Goal: Task Accomplishment & Management: Manage account settings

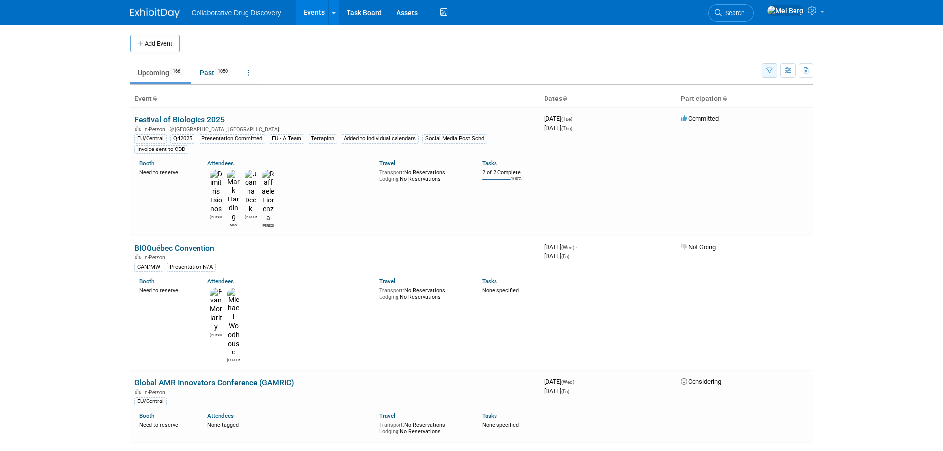
click at [776, 73] on button "button" at bounding box center [769, 70] width 15 height 14
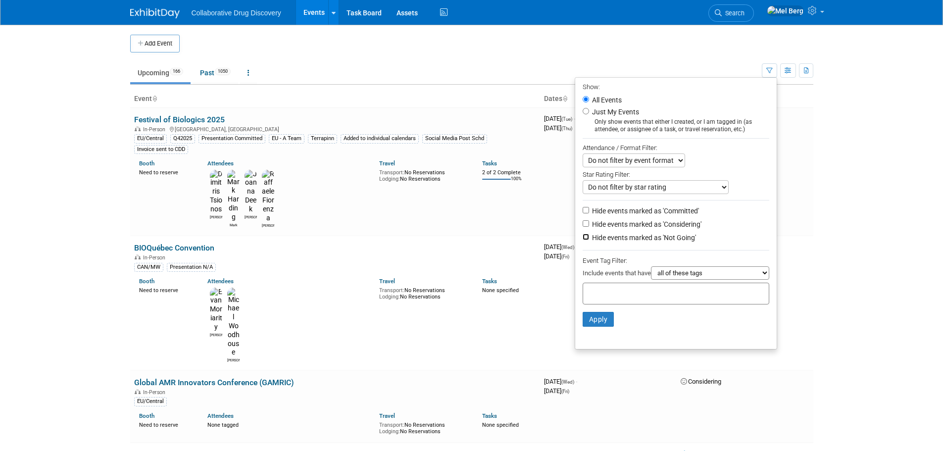
click at [583, 238] on input "Hide events marked as 'Not Going'" at bounding box center [586, 237] width 6 height 6
checkbox input "true"
click at [581, 230] on li "Hide events marked as 'Considering'" at bounding box center [675, 224] width 201 height 13
click at [583, 226] on input "Hide events marked as 'Considering'" at bounding box center [586, 223] width 6 height 6
checkbox input "true"
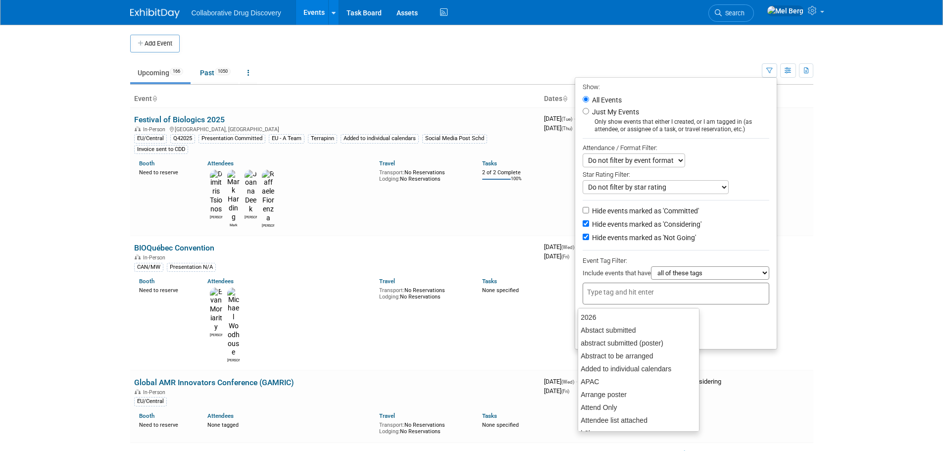
click at [594, 302] on div at bounding box center [676, 294] width 187 height 22
type input "e"
type input "eu"
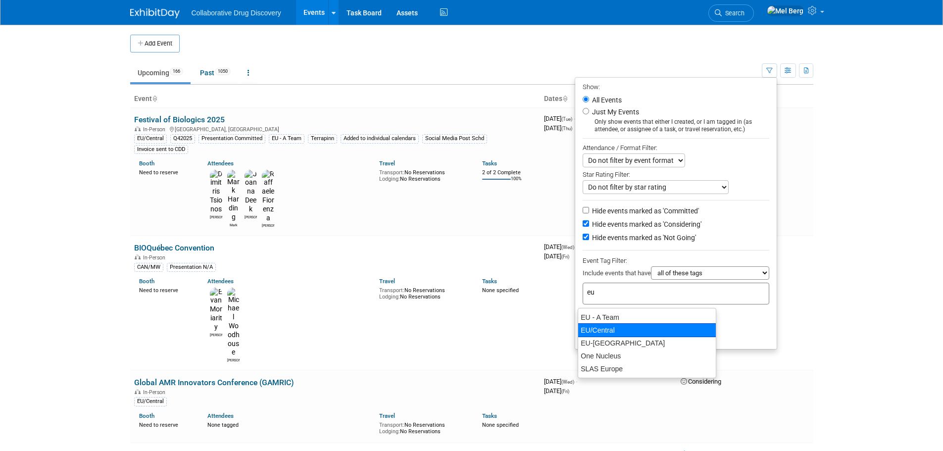
click at [605, 332] on div "EU/Central" at bounding box center [647, 330] width 139 height 14
type input "EU/Central"
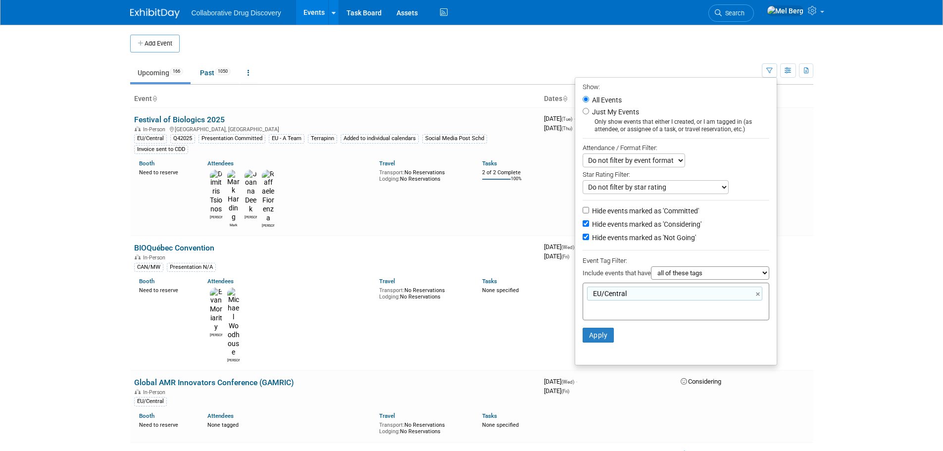
click at [47, 298] on body "Collaborative Drug Discovery Events Add Event Bulk Upload Events Shareable Even…" at bounding box center [471, 225] width 943 height 451
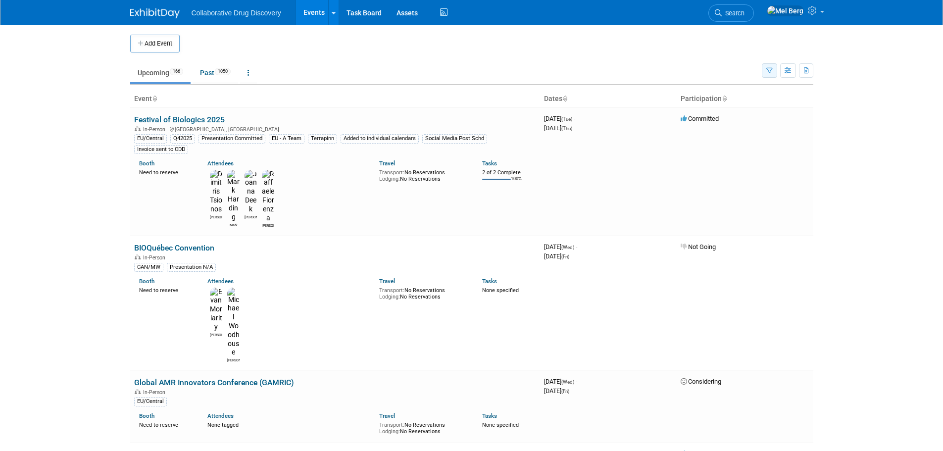
click at [771, 70] on icon "button" at bounding box center [769, 71] width 6 height 6
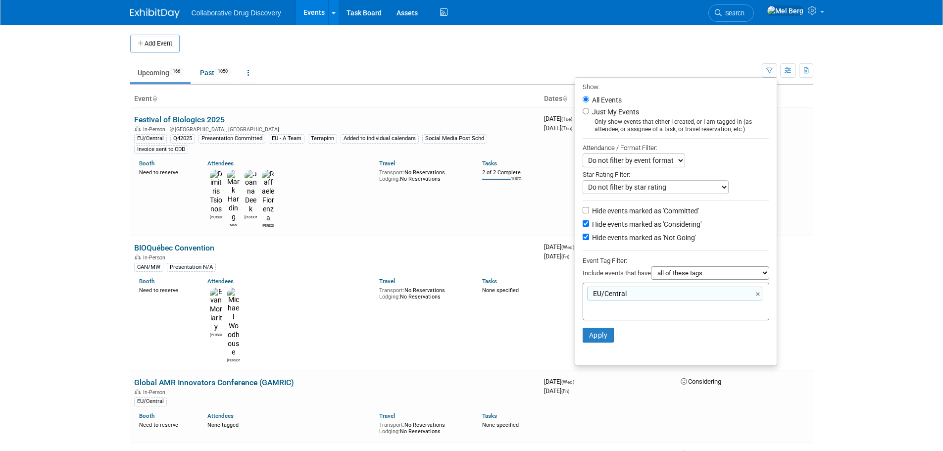
click at [729, 276] on select "all of these tags any one of these tags only and exactly these specific tags" at bounding box center [710, 272] width 118 height 13
select select "only"
click at [651, 270] on select "all of these tags any one of these tags only and exactly these specific tags" at bounding box center [710, 272] width 118 height 13
click at [599, 337] on button "Apply" at bounding box center [599, 335] width 32 height 15
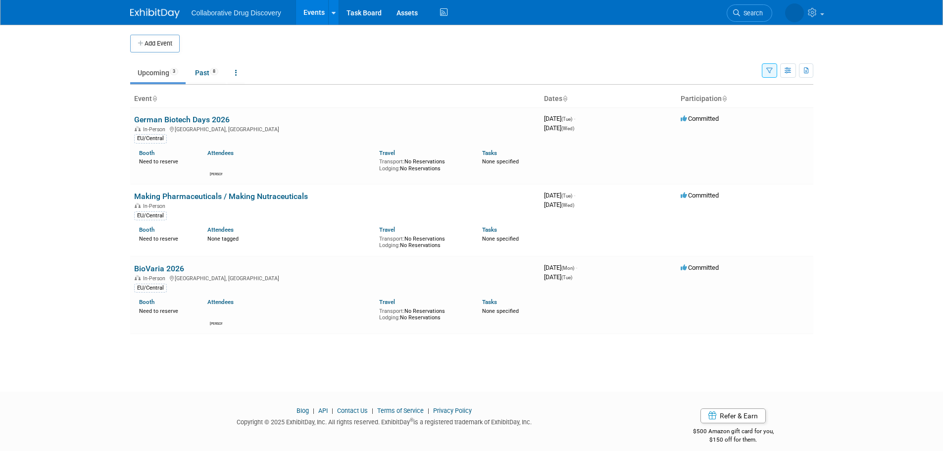
click at [766, 73] on icon "button" at bounding box center [769, 71] width 6 height 6
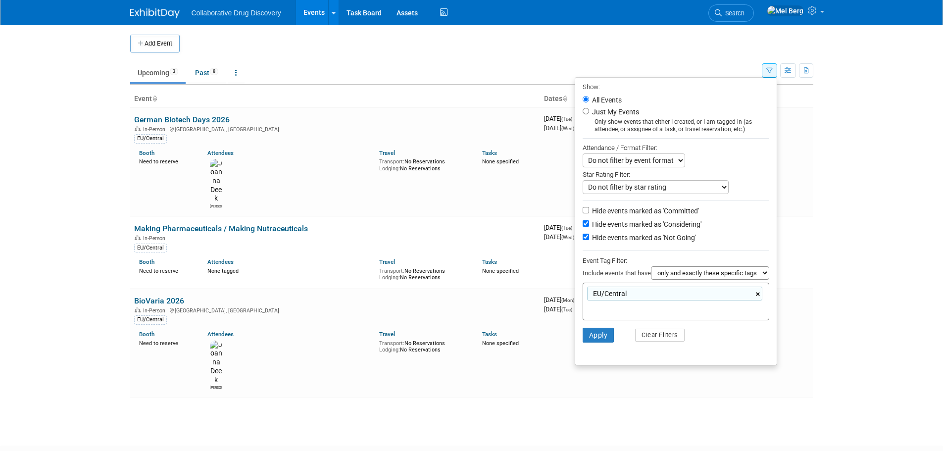
click at [759, 296] on link "×" at bounding box center [759, 294] width 6 height 11
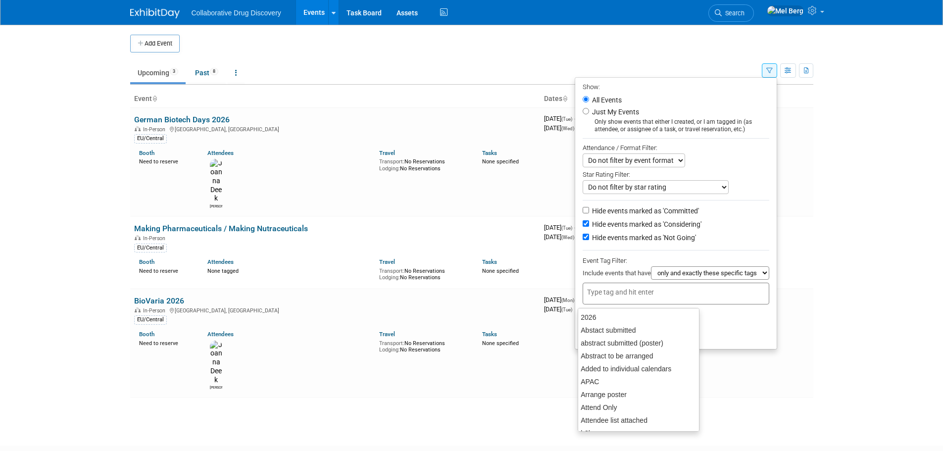
click at [726, 279] on select "all of these tags any one of these tags only and exactly these specific tags" at bounding box center [710, 272] width 118 height 13
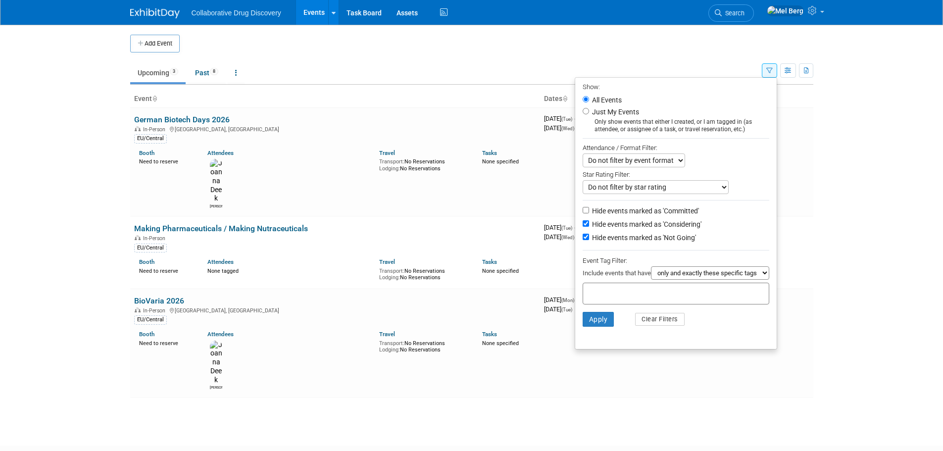
select select "all"
click at [651, 270] on select "all of these tags any one of these tags only and exactly these specific tags" at bounding box center [710, 272] width 118 height 13
click at [655, 297] on input "text" at bounding box center [656, 292] width 139 height 10
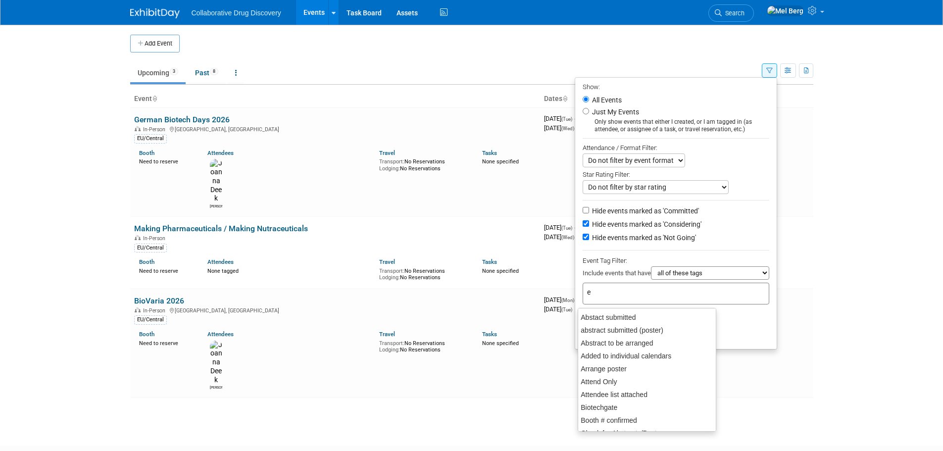
type input "eu"
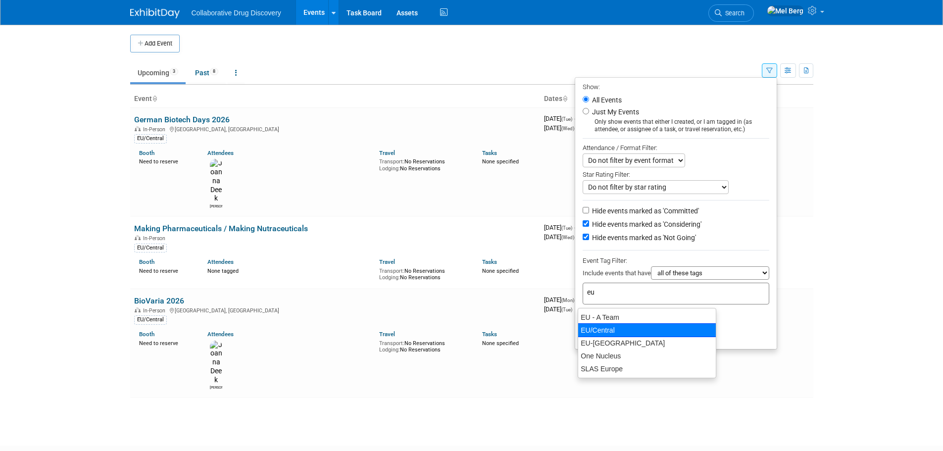
click at [621, 332] on div "EU/Central" at bounding box center [647, 330] width 139 height 14
type input "EU/Central"
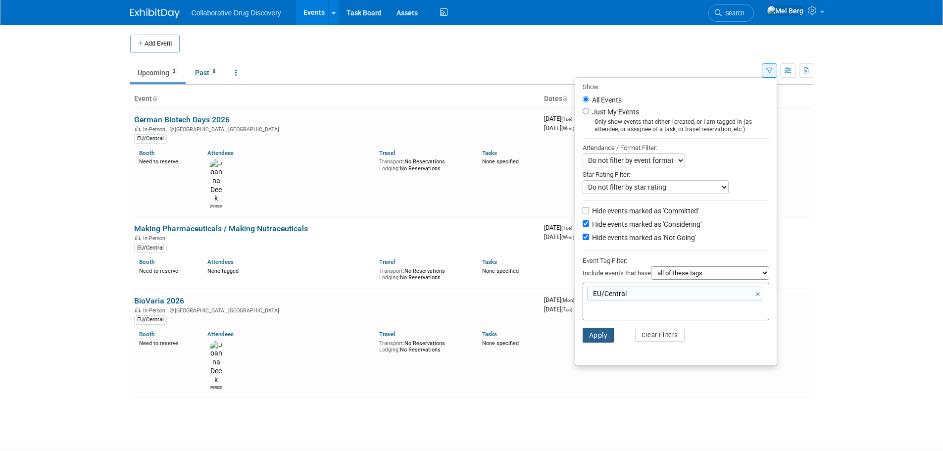
click at [596, 342] on button "Apply" at bounding box center [599, 335] width 32 height 15
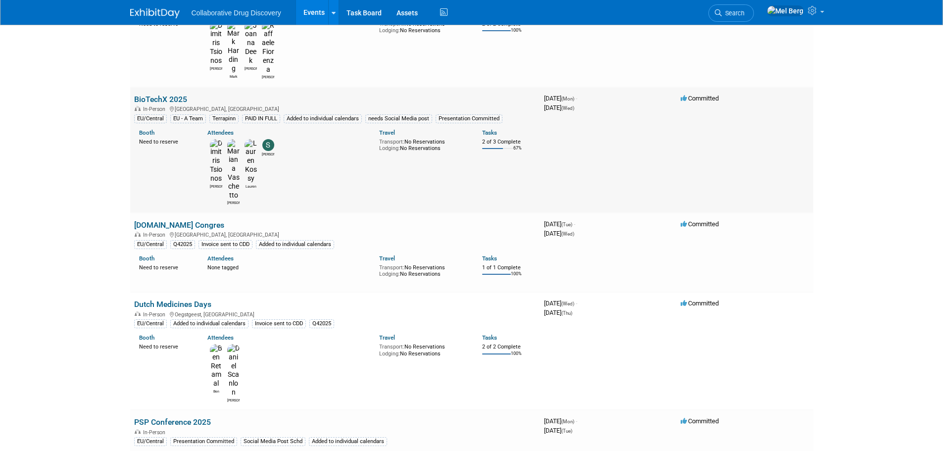
scroll to position [99, 0]
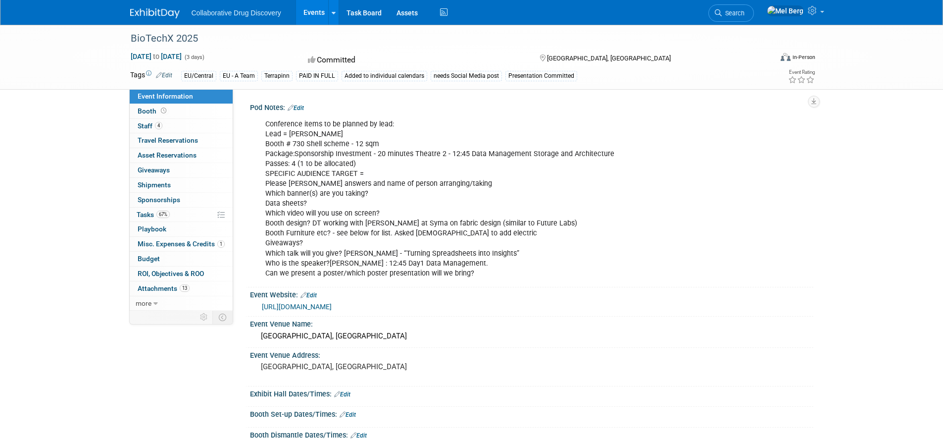
click at [163, 76] on link "Edit" at bounding box center [164, 75] width 16 height 7
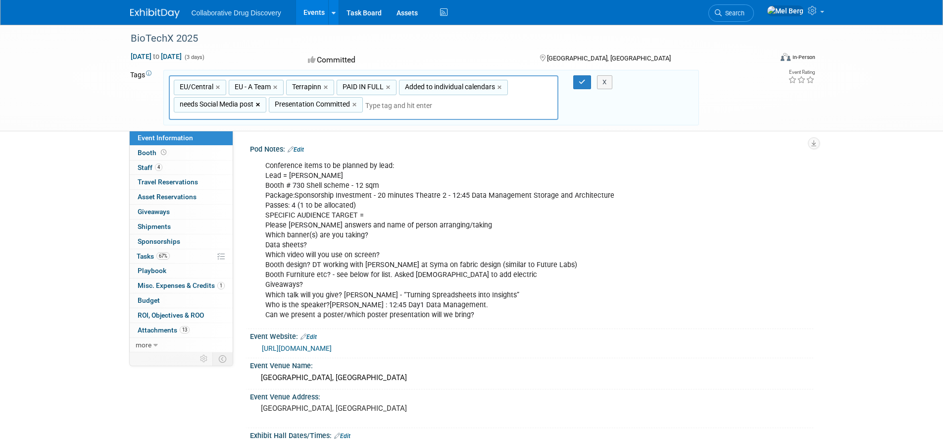
click at [260, 106] on link "×" at bounding box center [259, 104] width 6 height 11
type input "EU/Central, [GEOGRAPHIC_DATA] - A Team, Terrapinn, PAID IN FULL, Added to indiv…"
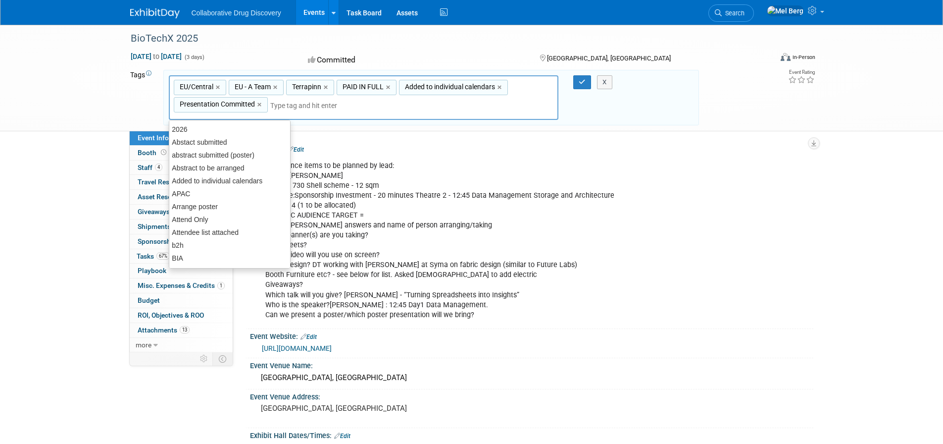
click at [319, 103] on input "text" at bounding box center [339, 105] width 139 height 10
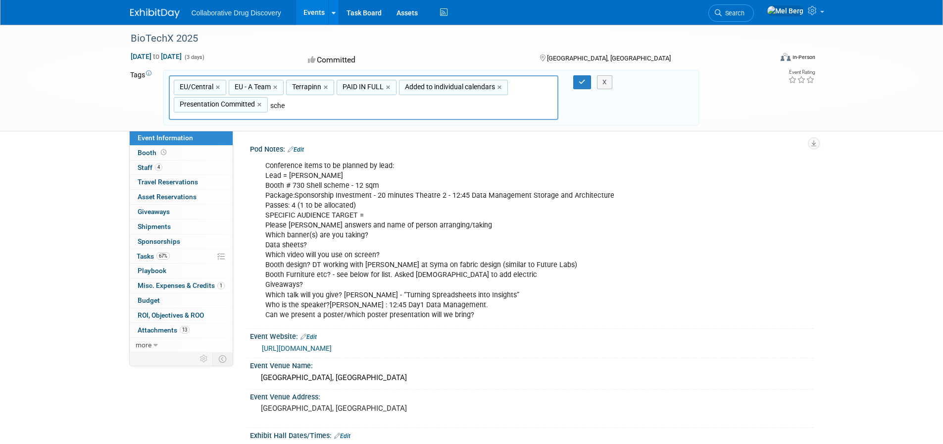
type input "sch"
click at [248, 125] on div "Social Media Post Schd" at bounding box center [238, 129] width 139 height 14
type input "EU/Central, EU - A Team, Terrapinn, PAID IN FULL, Added to individual calendars…"
click at [574, 85] on button "button" at bounding box center [582, 82] width 18 height 14
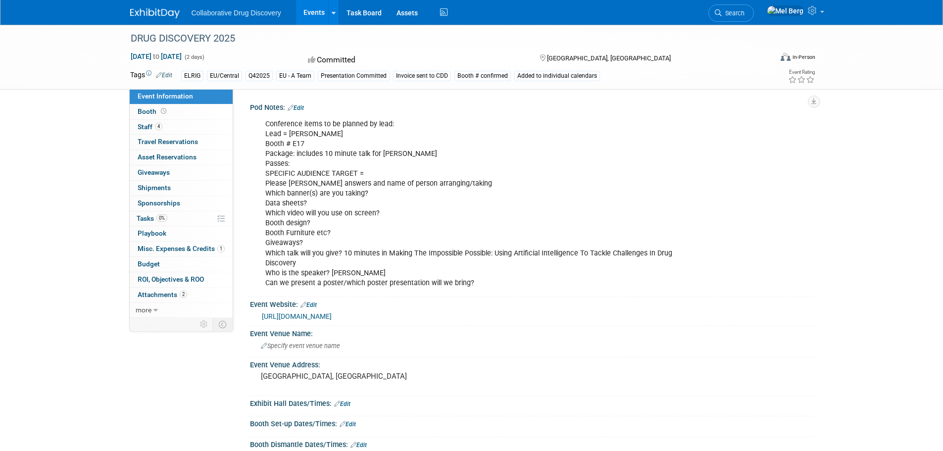
drag, startPoint x: 238, startPoint y: 37, endPoint x: 119, endPoint y: 42, distance: 118.4
click at [119, 42] on div "DRUG DISCOVERY 2025 Oct 21, 2025 to Oct 22, 2025 (2 days) Oct 21, 2025 to Oct 2…" at bounding box center [471, 57] width 943 height 65
click at [165, 76] on link "Edit" at bounding box center [164, 75] width 16 height 7
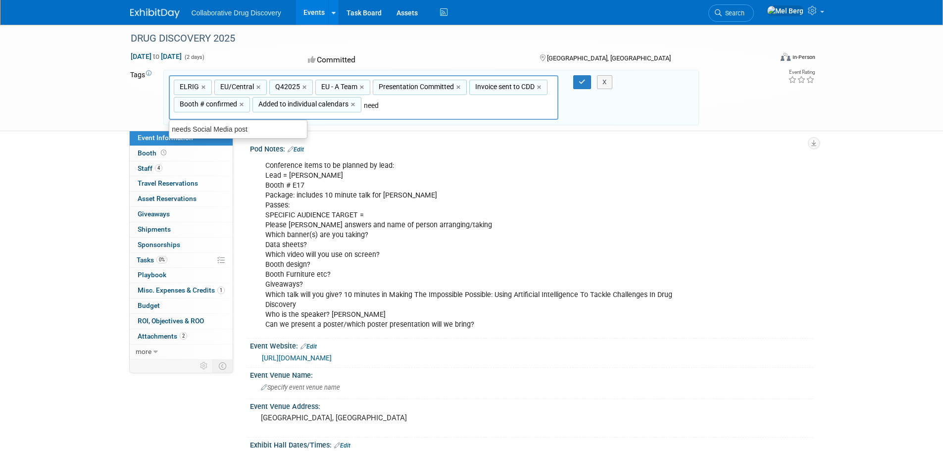
type input "needs"
click at [232, 133] on div "needs Social Media post" at bounding box center [238, 129] width 139 height 14
type input "ELRIG, EU/Central, Q42025, EU - A Team, Presentation Committed, Invoice sent to…"
click at [584, 81] on icon "button" at bounding box center [582, 82] width 7 height 6
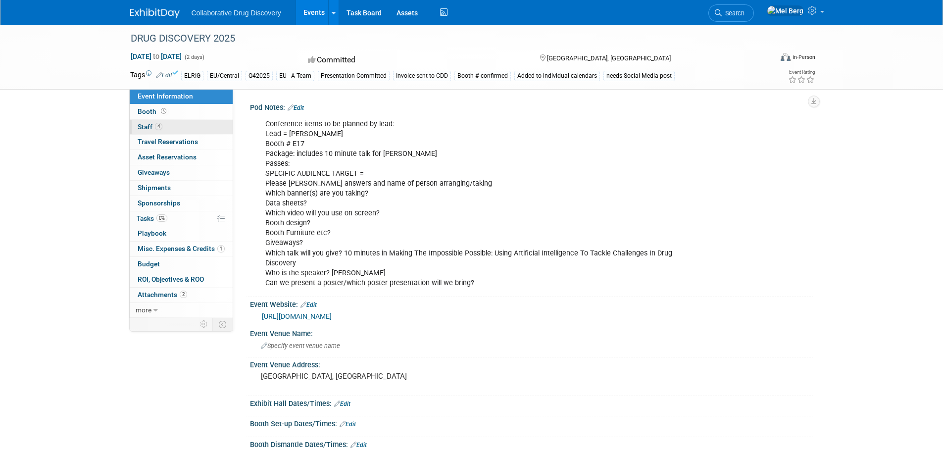
click at [145, 122] on link "4 Staff 4" at bounding box center [181, 127] width 103 height 15
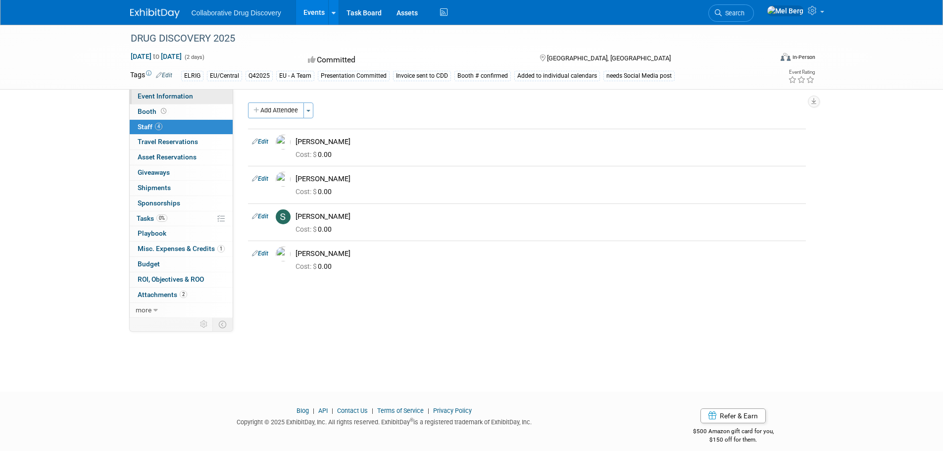
click at [156, 97] on span "Event Information" at bounding box center [165, 96] width 55 height 8
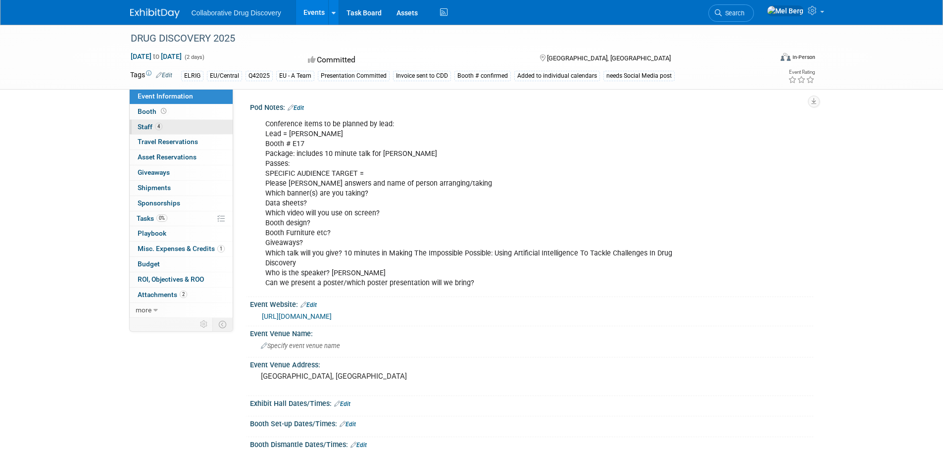
click at [180, 125] on link "4 Staff 4" at bounding box center [181, 127] width 103 height 15
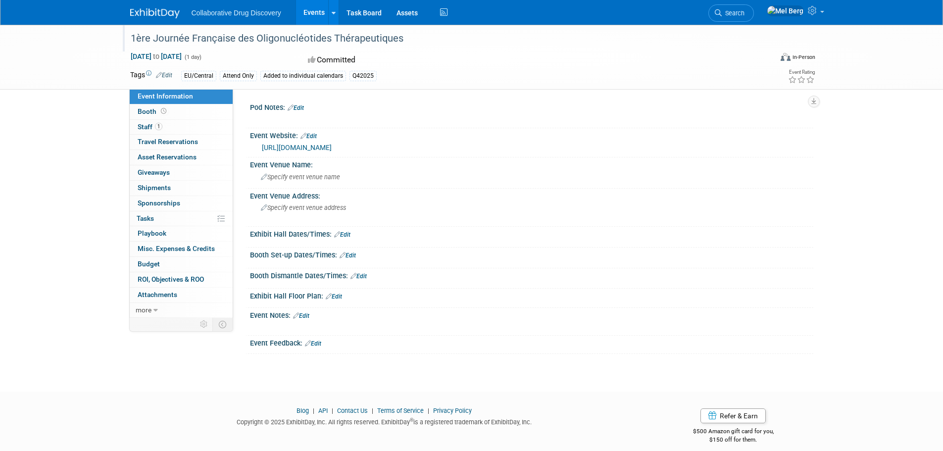
drag, startPoint x: 406, startPoint y: 38, endPoint x: 128, endPoint y: 44, distance: 277.8
click at [128, 44] on div "1ère Journée Française des Oligonucléotides Thérapeutiques" at bounding box center [442, 39] width 630 height 18
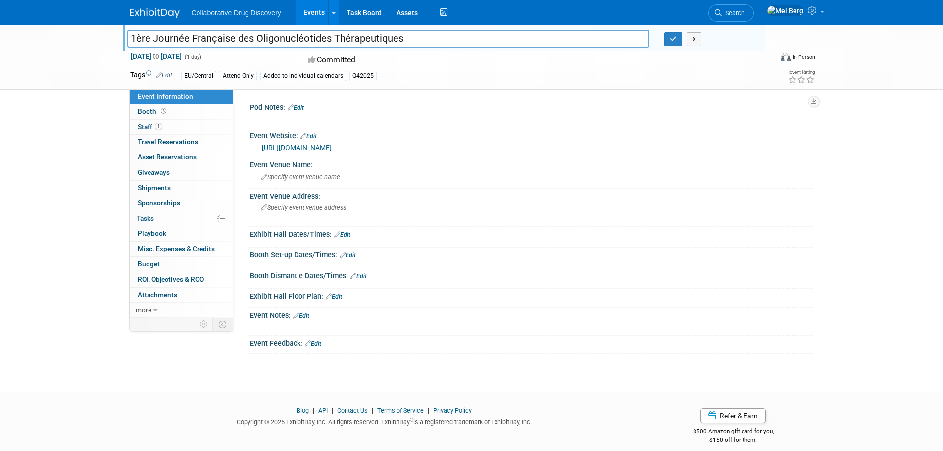
click at [332, 146] on link "https://www.eventbrite.com/e/billets-1ere-journee-francaise-des-oligonucleotide…" at bounding box center [297, 148] width 70 height 8
drag, startPoint x: 672, startPoint y: 39, endPoint x: 664, endPoint y: 30, distance: 11.6
click at [671, 36] on icon "button" at bounding box center [673, 39] width 7 height 6
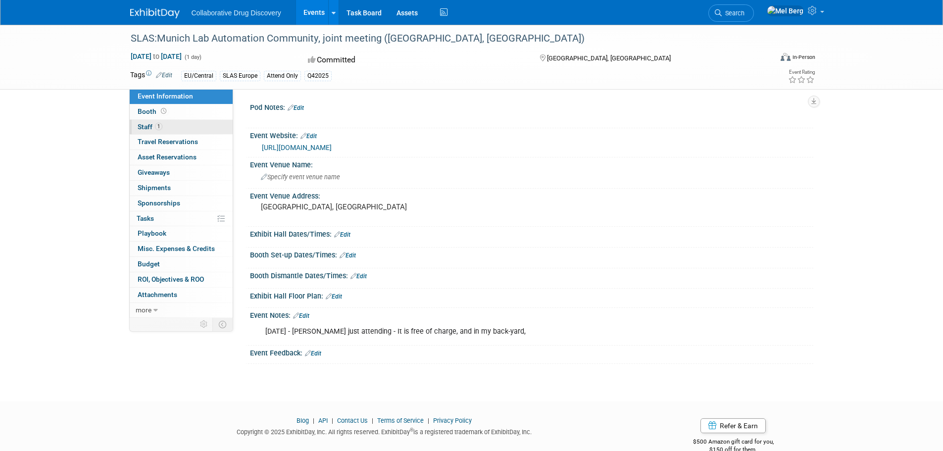
click at [140, 124] on span "Staff 1" at bounding box center [150, 127] width 25 height 8
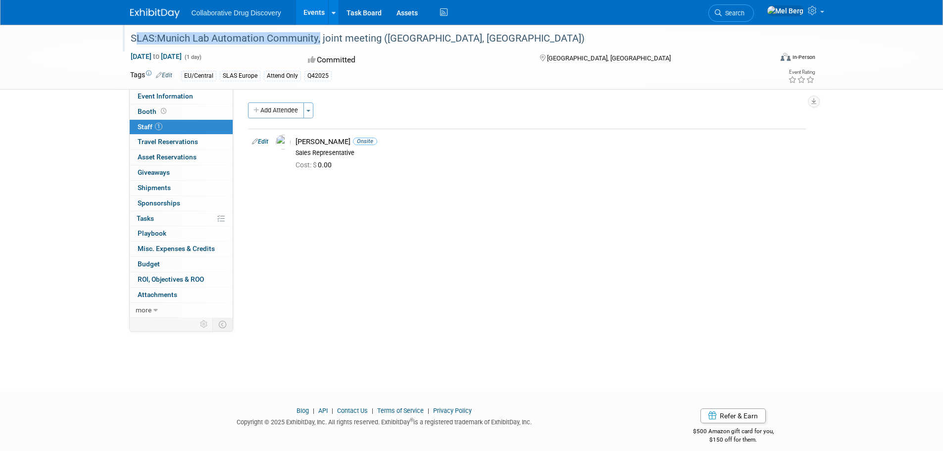
drag, startPoint x: 131, startPoint y: 34, endPoint x: 316, endPoint y: 38, distance: 185.2
click at [316, 38] on div "SLAS:Munich Lab Automation Community, joint meeting (Munich, Germany)" at bounding box center [442, 39] width 630 height 18
copy div "SLAS:Munich Lab Automation Community"
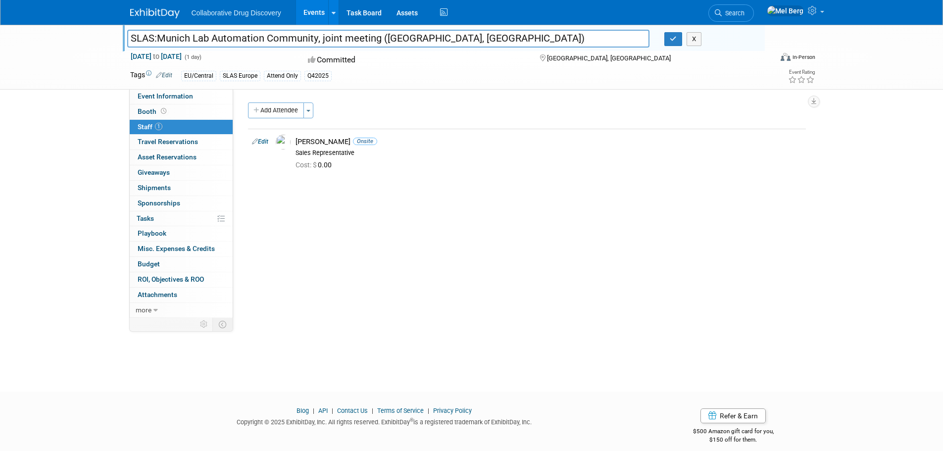
click at [314, 38] on input "SLAS:Munich Lab Automation Community, joint meeting (Munich, Germany)" at bounding box center [388, 38] width 523 height 17
click at [182, 101] on link "Event Information" at bounding box center [181, 96] width 103 height 15
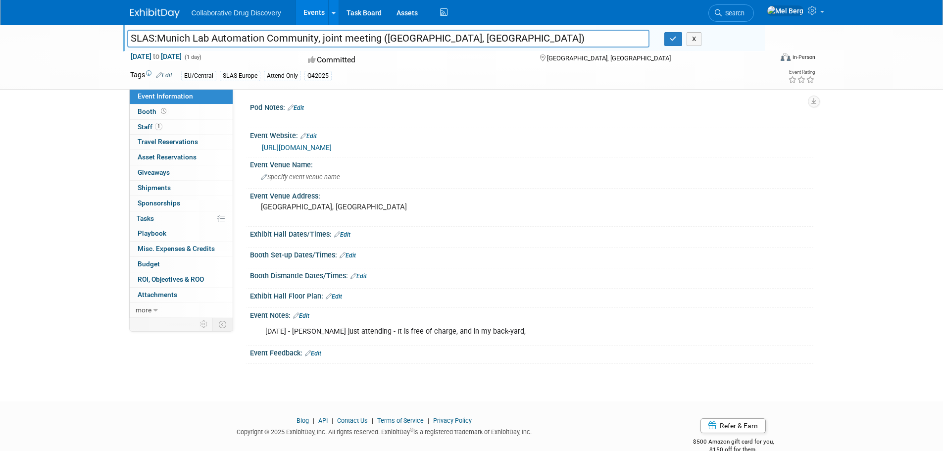
click at [332, 144] on link "https://www.slas.org/events-calendar/munich-meet-up/" at bounding box center [297, 148] width 70 height 8
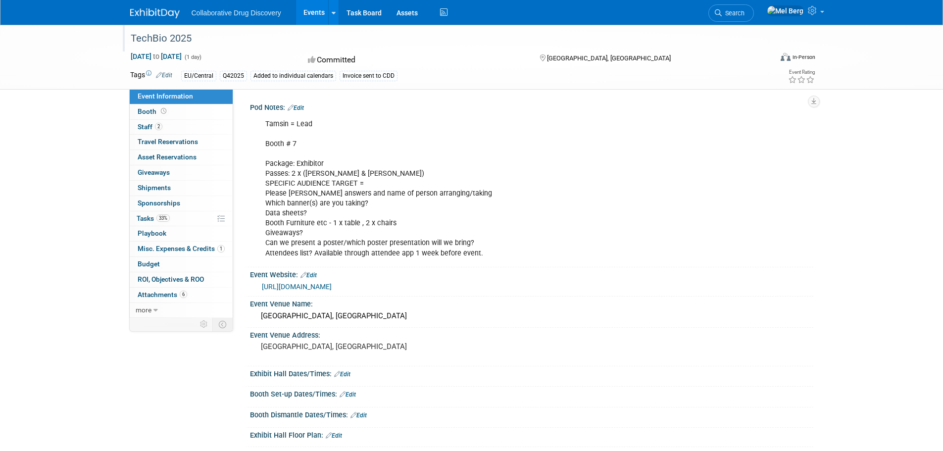
drag, startPoint x: 198, startPoint y: 38, endPoint x: 122, endPoint y: 41, distance: 75.8
click at [123, 41] on div "TechBio 2025" at bounding box center [444, 38] width 642 height 27
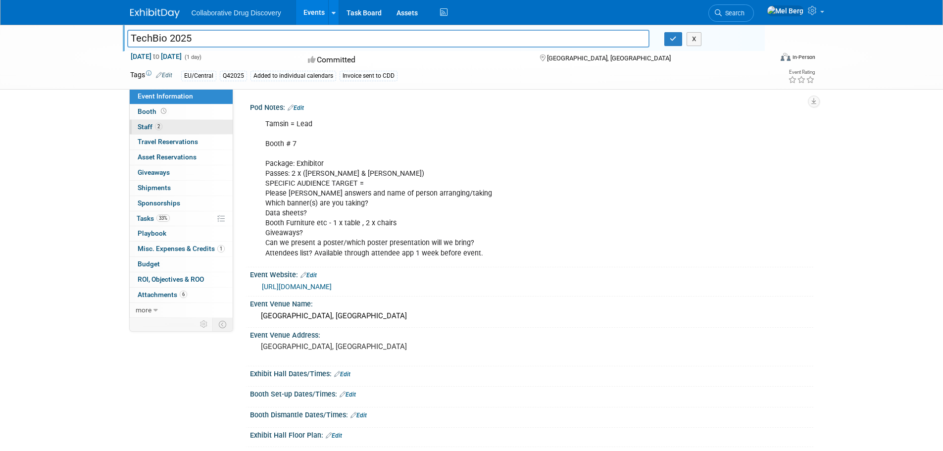
click at [142, 126] on span "Staff 2" at bounding box center [150, 127] width 25 height 8
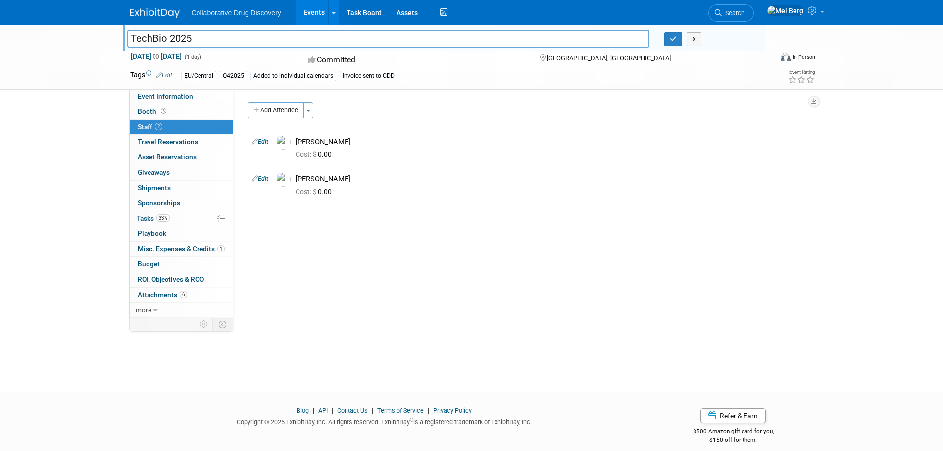
click at [172, 75] on link "Edit" at bounding box center [164, 75] width 16 height 7
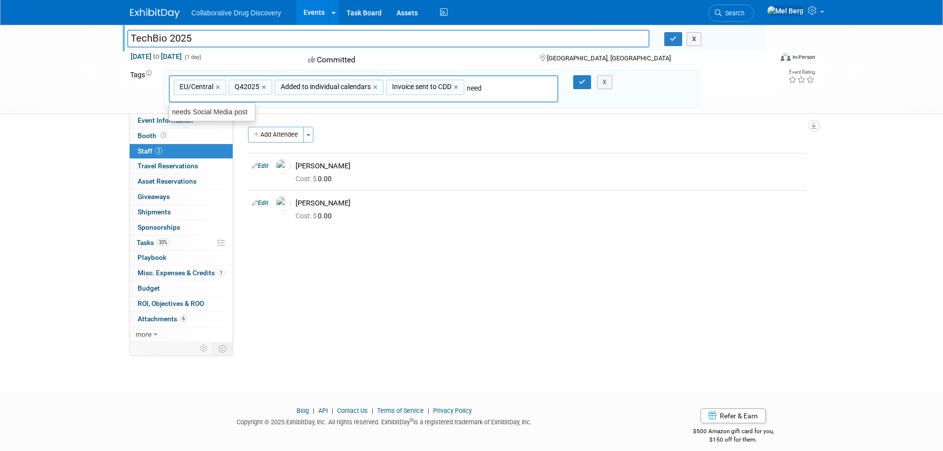
type input "needs"
click at [231, 108] on div "needs Social Media post" at bounding box center [212, 112] width 87 height 14
type input "EU/Central, Q42025, Added to individual calendars, Invoice sent to CDD, needs S…"
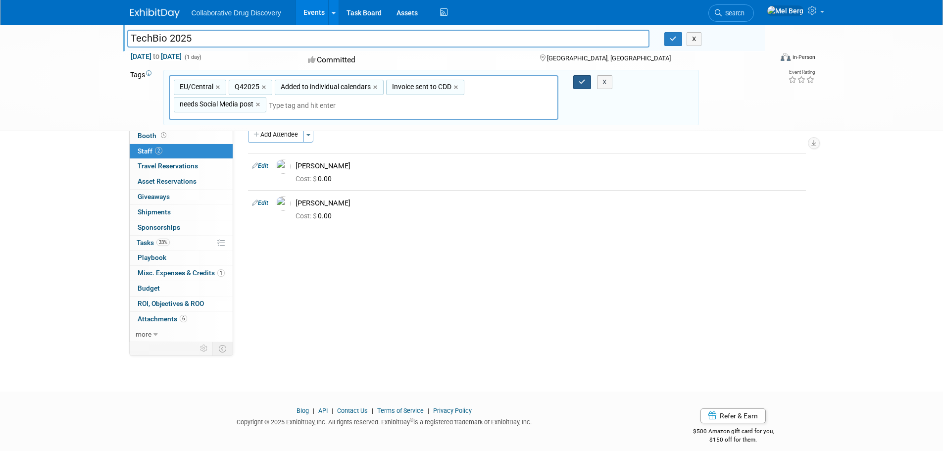
click at [584, 82] on icon "button" at bounding box center [582, 82] width 7 height 6
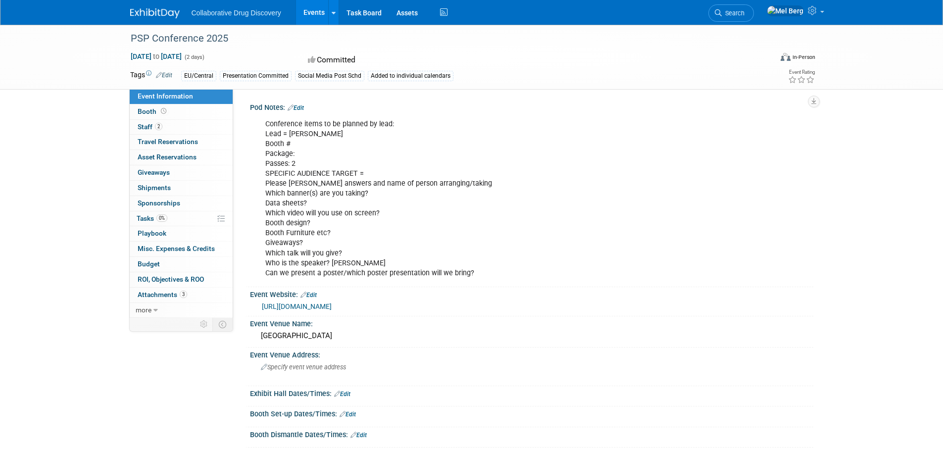
drag, startPoint x: 235, startPoint y: 39, endPoint x: 120, endPoint y: 40, distance: 114.9
click at [120, 40] on div "PSP Conference 2025 Oct 13, 2025 to Oct 14, 2025 (2 days) Oct 13, 2025 to Oct 1…" at bounding box center [471, 57] width 943 height 65
copy div "PSP Conference 2025"
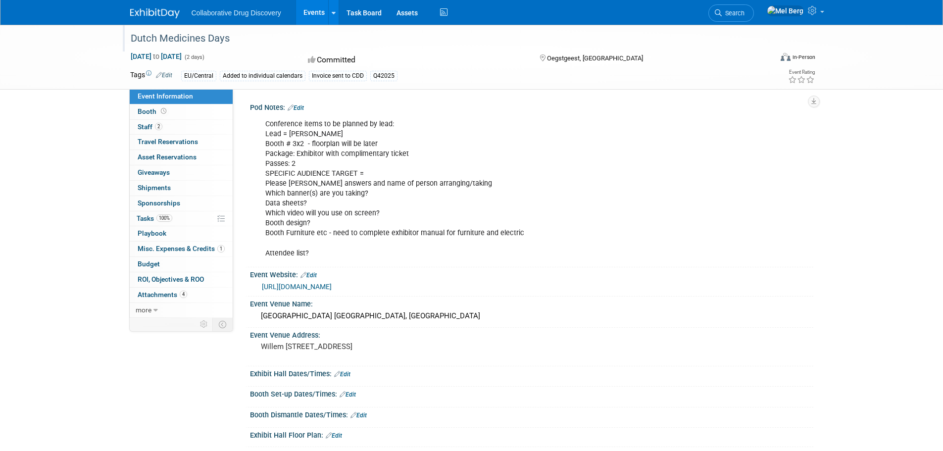
drag, startPoint x: 229, startPoint y: 42, endPoint x: 132, endPoint y: 39, distance: 96.6
click at [132, 39] on div "Dutch Medicines Days" at bounding box center [442, 39] width 630 height 18
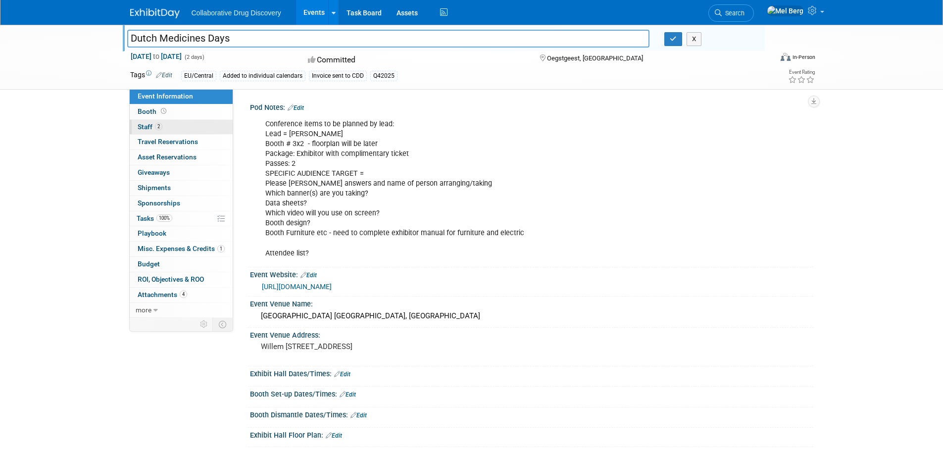
click at [144, 124] on span "Staff 2" at bounding box center [150, 127] width 25 height 8
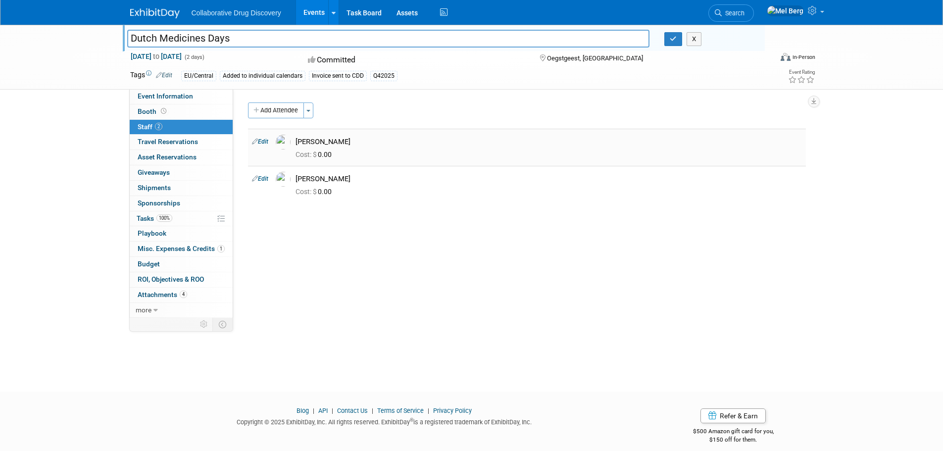
drag, startPoint x: 347, startPoint y: 142, endPoint x: 299, endPoint y: 143, distance: 48.0
click at [299, 143] on div "[PERSON_NAME]" at bounding box center [549, 141] width 506 height 9
copy div "[PERSON_NAME]"
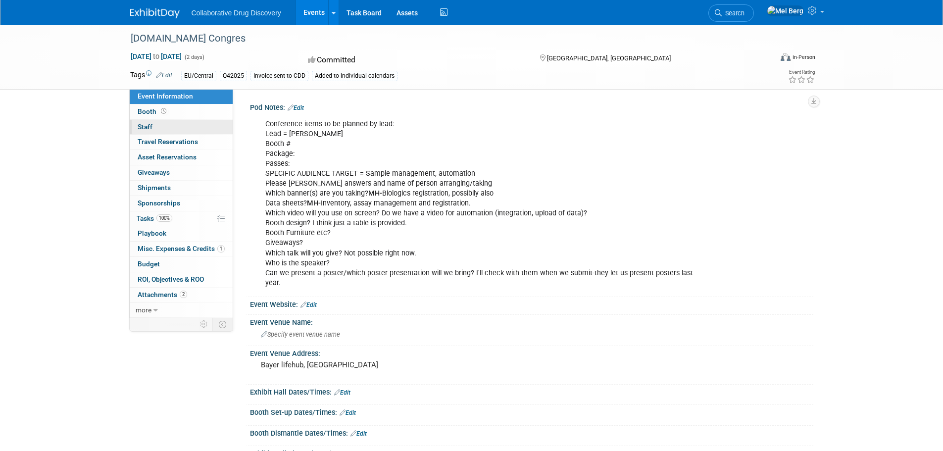
click at [139, 123] on span "Staff 0" at bounding box center [145, 127] width 15 height 8
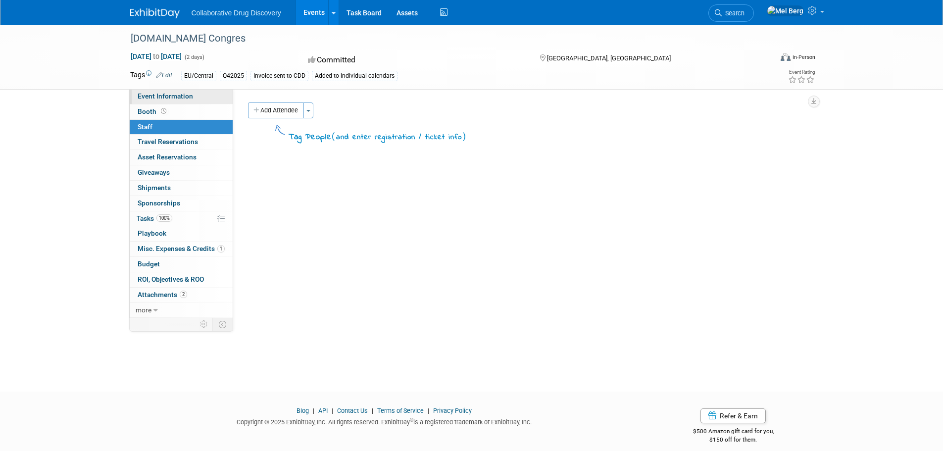
click at [150, 95] on span "Event Information" at bounding box center [165, 96] width 55 height 8
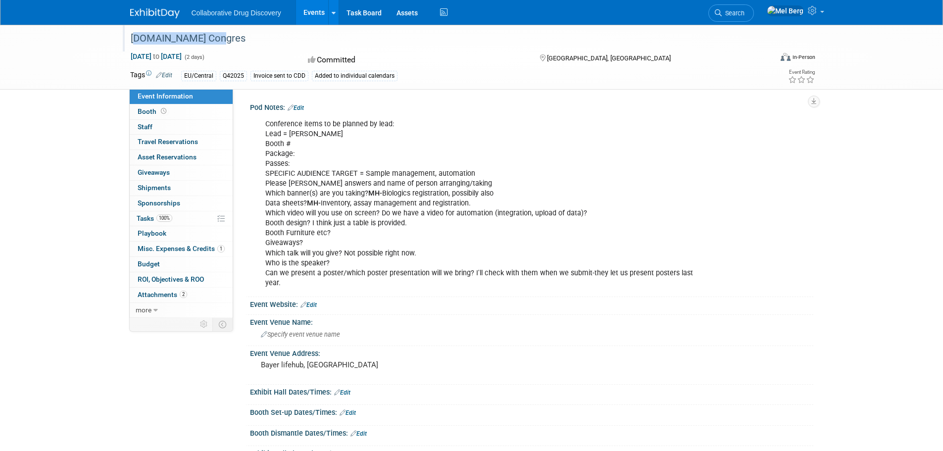
drag, startPoint x: 209, startPoint y: 39, endPoint x: 130, endPoint y: 38, distance: 78.7
click at [130, 38] on div "[DOMAIN_NAME] Congres" at bounding box center [442, 39] width 630 height 18
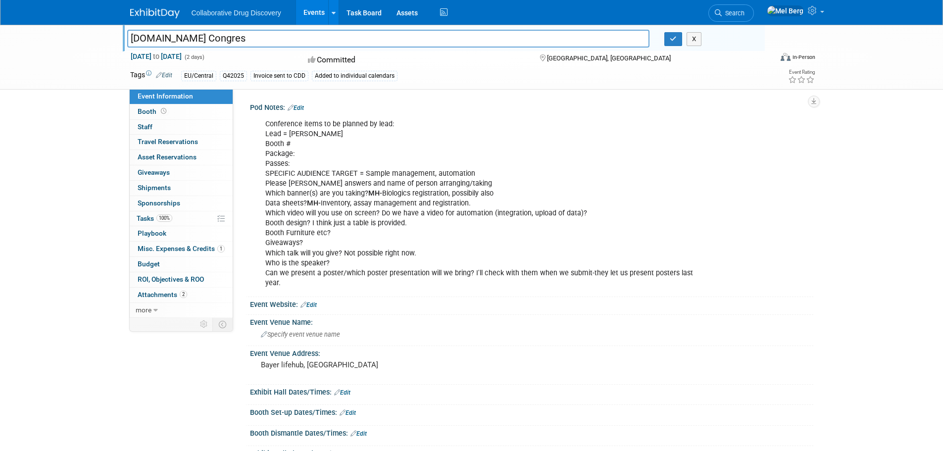
click at [315, 304] on link "Edit" at bounding box center [308, 304] width 16 height 7
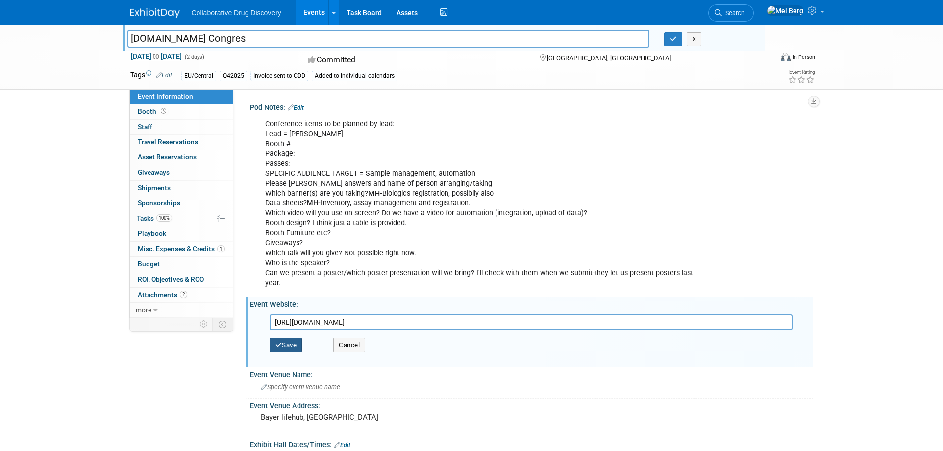
type input "https://www.elrigfr.com/notre-dernier-congres/nos-congres-2-2/"
click at [292, 346] on button "Save" at bounding box center [286, 345] width 33 height 15
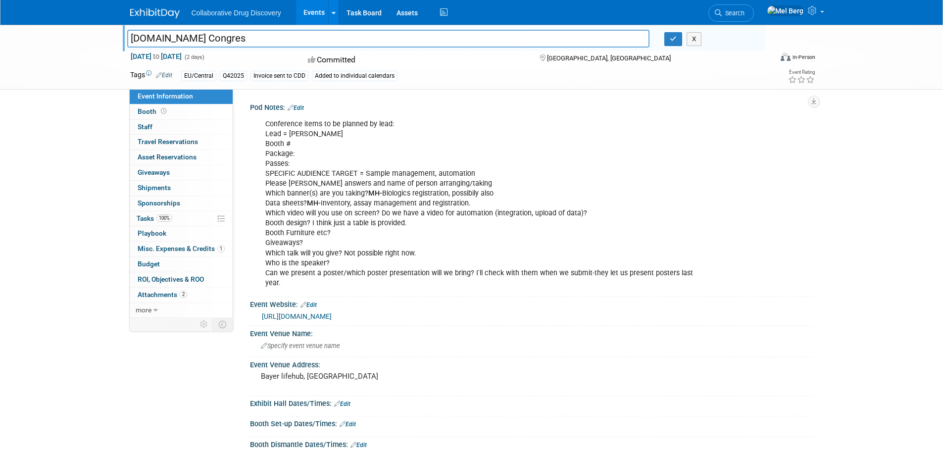
click at [210, 35] on input "Elrig.fr Congres" at bounding box center [388, 38] width 523 height 17
drag, startPoint x: 210, startPoint y: 35, endPoint x: 52, endPoint y: 35, distance: 157.9
click at [52, 35] on div "Elrig.fr Congres Elrig.fr Congres X Oct 7, 2025 to Oct 8, 2025 (2 days) Oct 7, …" at bounding box center [471, 57] width 943 height 65
paste input "scientifique"
type input "Elrig.fr Congres scientifique"
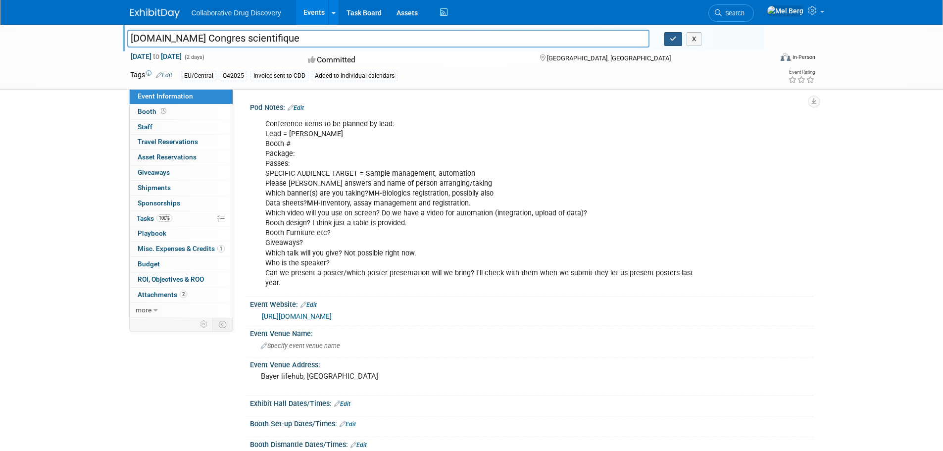
click at [672, 43] on button "button" at bounding box center [673, 39] width 18 height 14
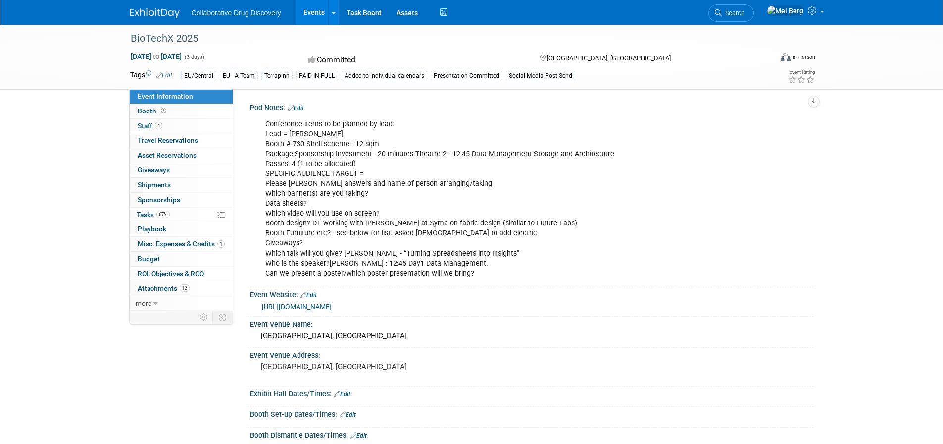
click at [332, 310] on link "https://www.terrapinn.com/conference/biotechx/index.stm?trc=sfmc&j=262125&sfmc_…" at bounding box center [297, 306] width 70 height 8
click at [148, 127] on span "Staff 4" at bounding box center [150, 126] width 25 height 8
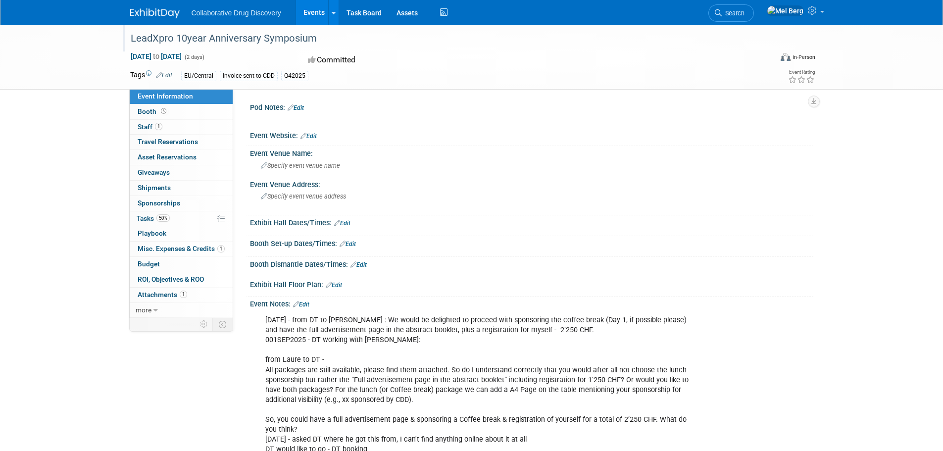
drag, startPoint x: 130, startPoint y: 38, endPoint x: 312, endPoint y: 37, distance: 182.2
click at [312, 37] on div "LeadXpro 10year Anniversary Symposium" at bounding box center [442, 39] width 630 height 18
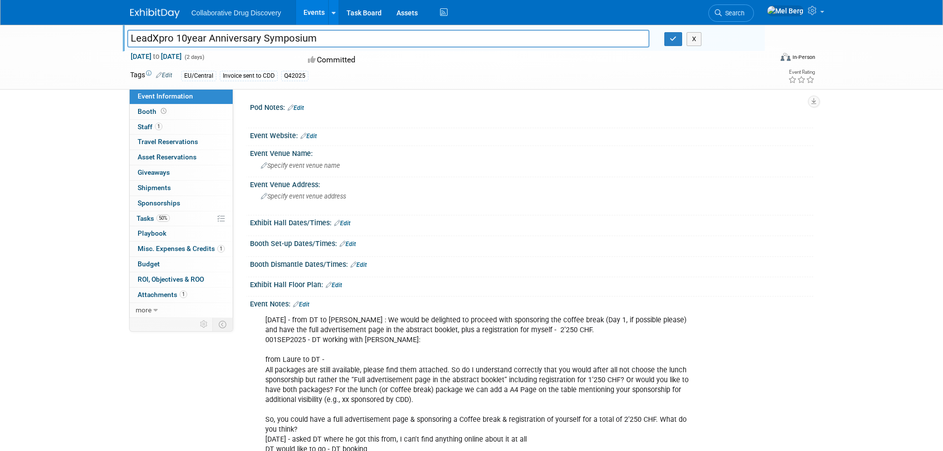
scroll to position [50, 0]
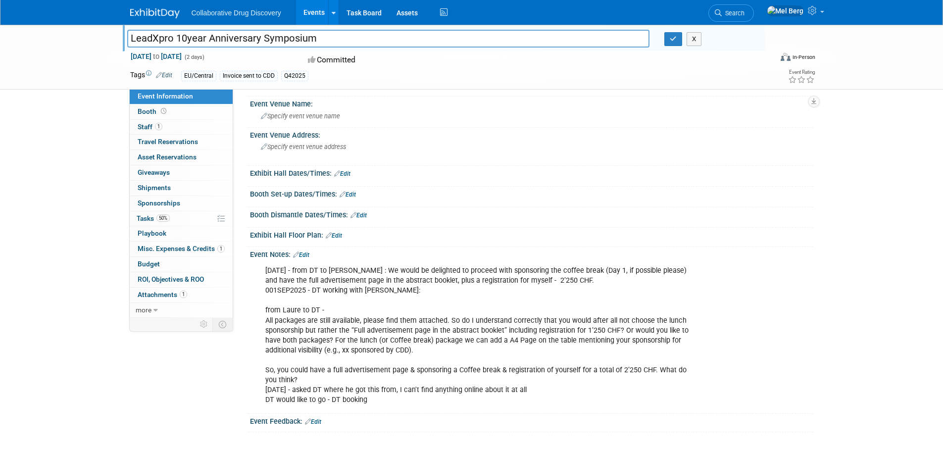
click at [169, 78] on span "Edit" at bounding box center [162, 75] width 19 height 8
click at [166, 74] on link "Edit" at bounding box center [164, 75] width 16 height 7
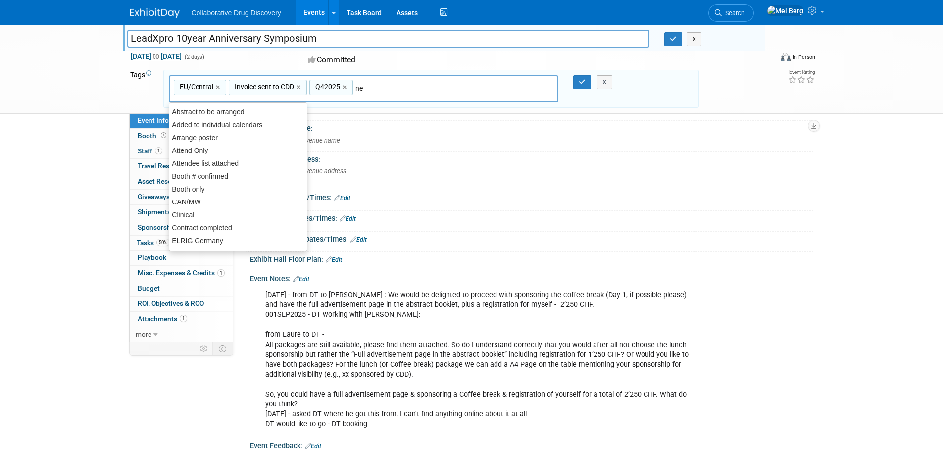
type input "nee"
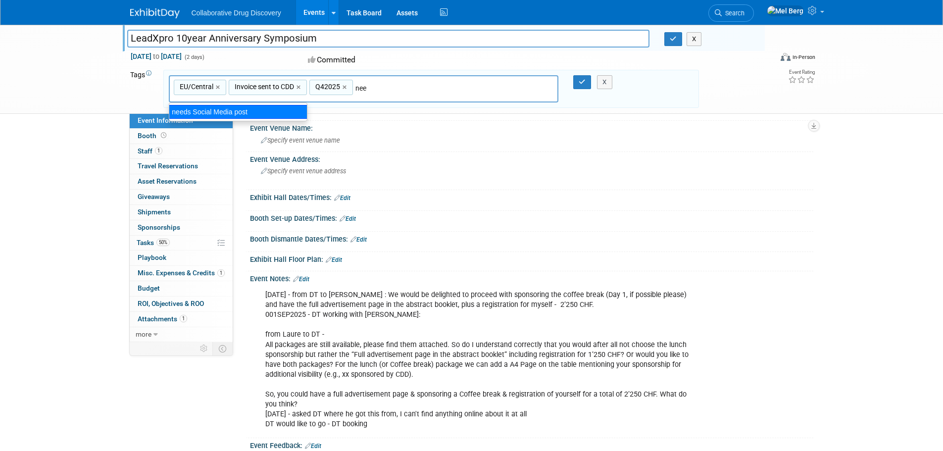
click at [194, 114] on div "needs Social Media post" at bounding box center [238, 112] width 139 height 14
type input "EU/Central, Invoice sent to CDD, Q42025, needs Social Media post"
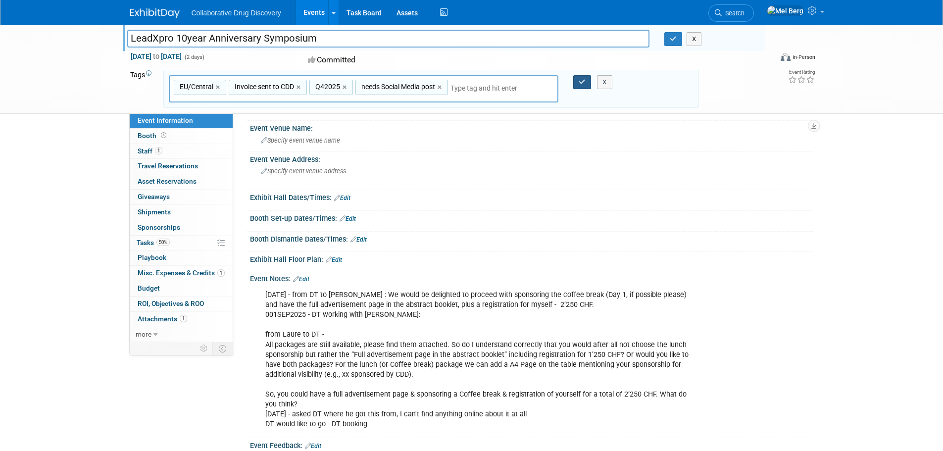
click at [578, 80] on button "button" at bounding box center [582, 82] width 18 height 14
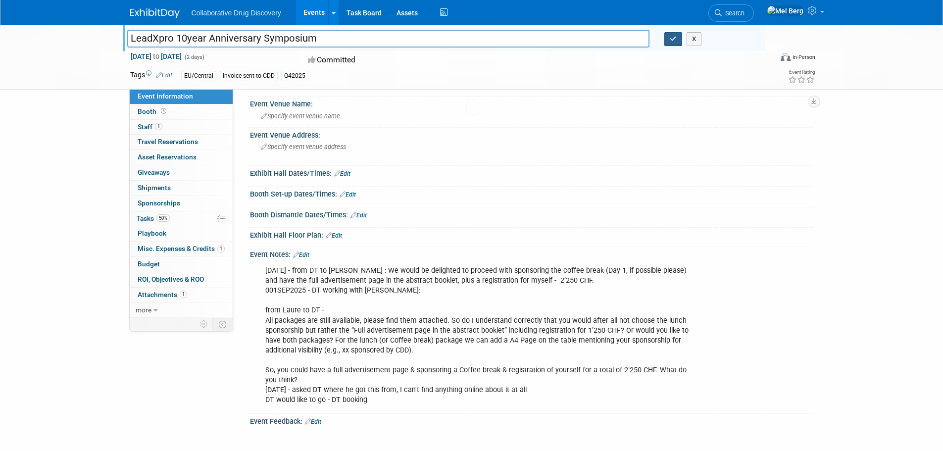
click at [674, 42] on icon "button" at bounding box center [673, 39] width 7 height 6
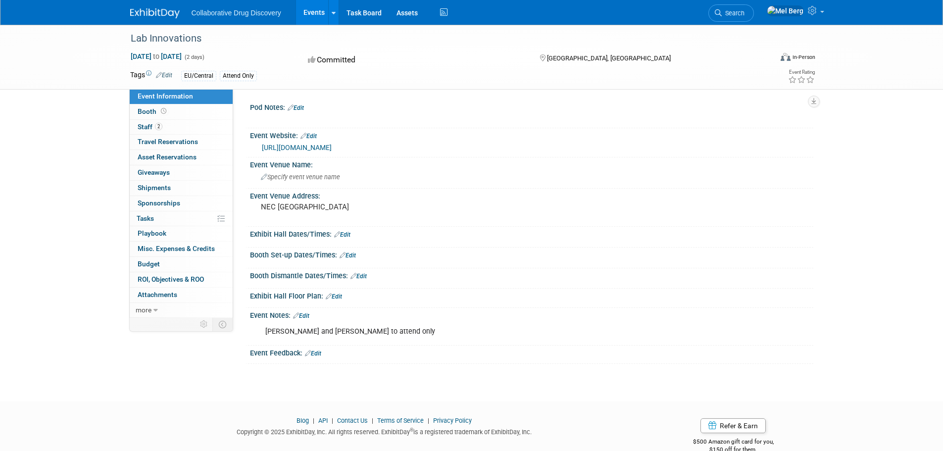
click at [332, 146] on link "https://www.lab-innovations.com/" at bounding box center [297, 148] width 70 height 8
click at [144, 126] on span "Staff 2" at bounding box center [150, 127] width 25 height 8
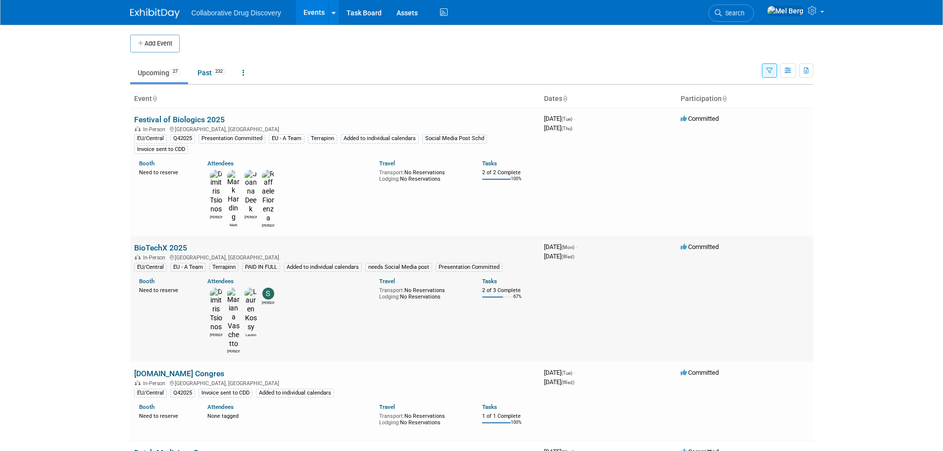
scroll to position [198, 0]
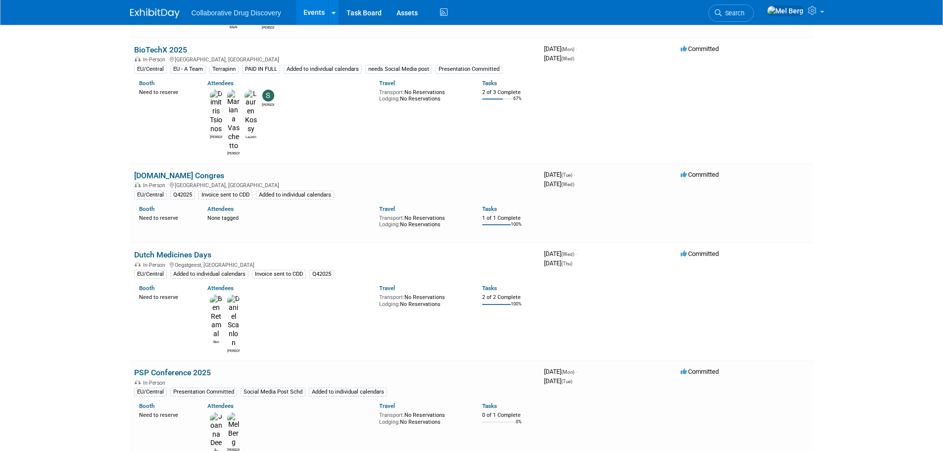
click at [170, 250] on link "Dutch Medicines Days" at bounding box center [172, 254] width 77 height 9
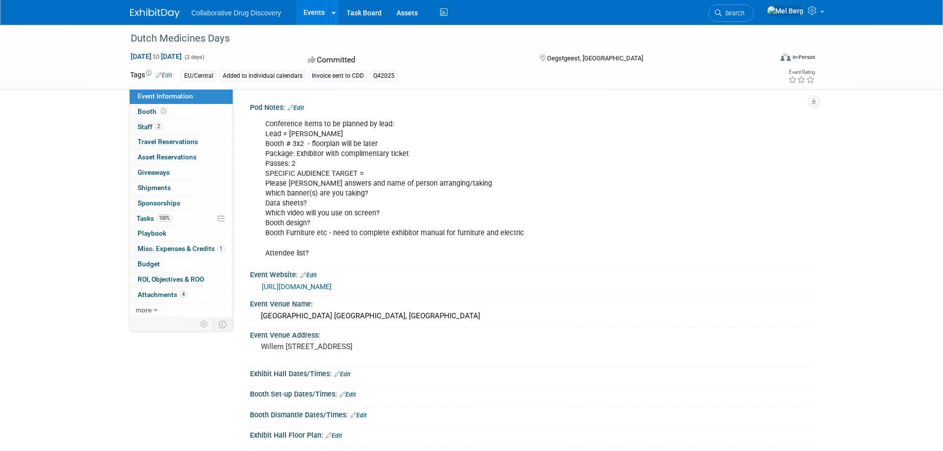
drag, startPoint x: 231, startPoint y: 41, endPoint x: 97, endPoint y: 40, distance: 134.7
click at [97, 40] on div "Dutch Medicines Days [DATE] to [DATE] (2 days) [DATE] to [DATE] Committed [GEOG…" at bounding box center [471, 57] width 943 height 65
copy div "Dutch Medicines Days"
click at [165, 76] on link "Edit" at bounding box center [164, 75] width 16 height 7
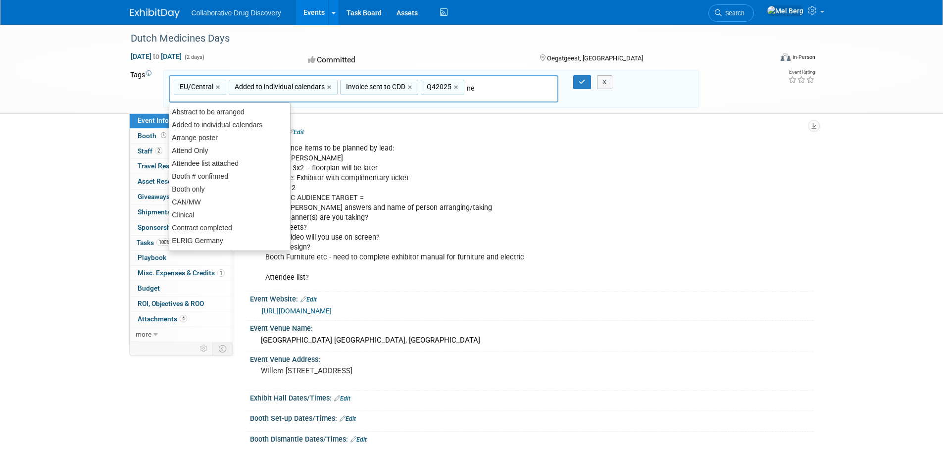
type input "nee"
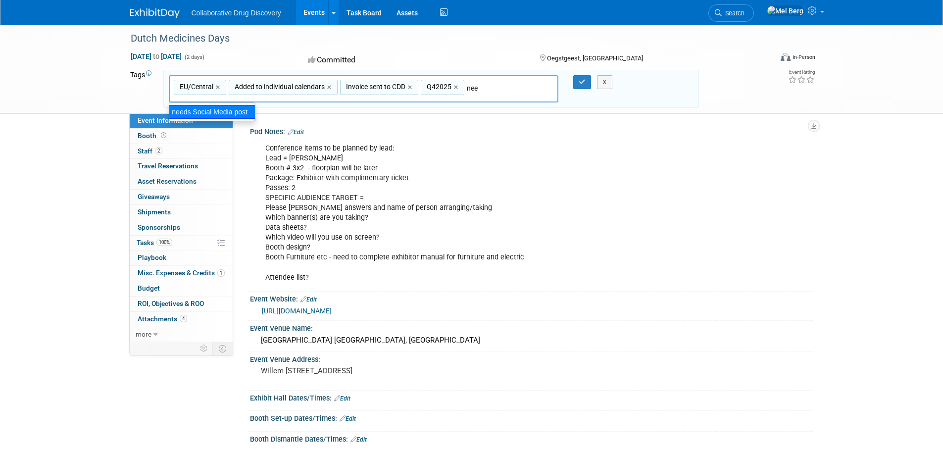
click at [212, 117] on div "needs Social Media post" at bounding box center [212, 112] width 87 height 14
type input "EU/Central, Added to individual calendars, Invoice sent to CDD, Q42025, needs S…"
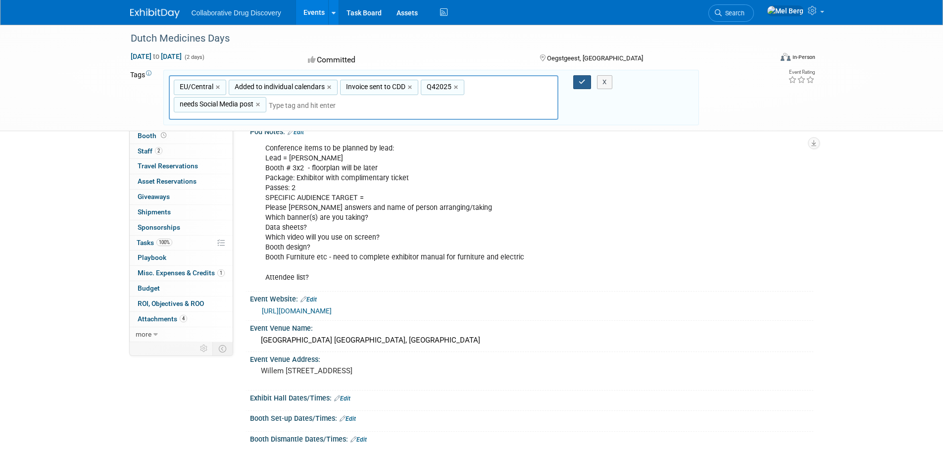
click at [575, 84] on button "button" at bounding box center [582, 82] width 18 height 14
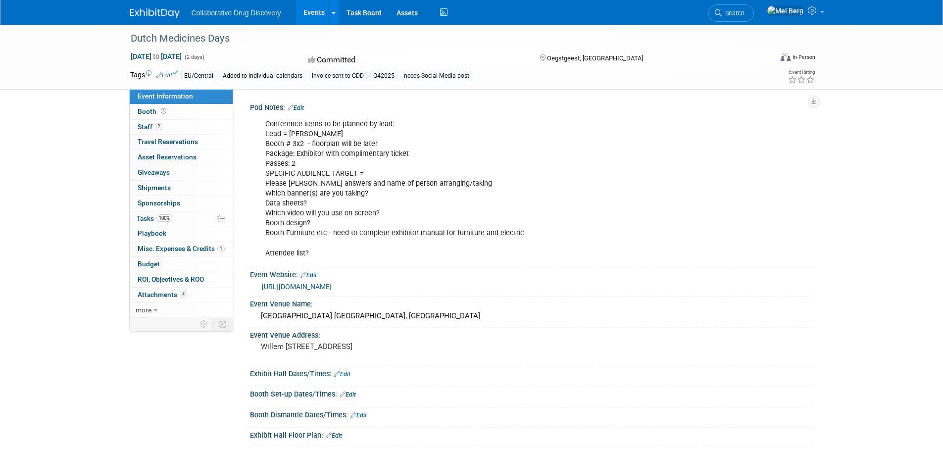
click at [142, 5] on link at bounding box center [160, 8] width 61 height 8
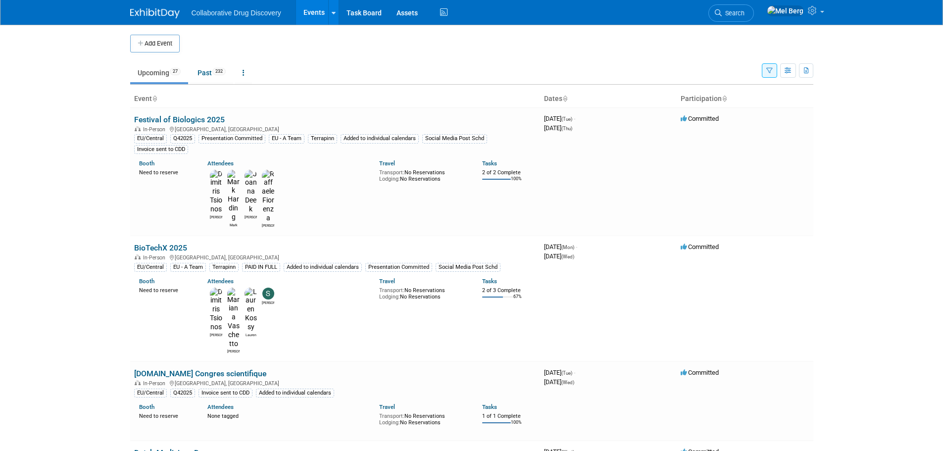
click at [770, 72] on icon "button" at bounding box center [769, 71] width 6 height 6
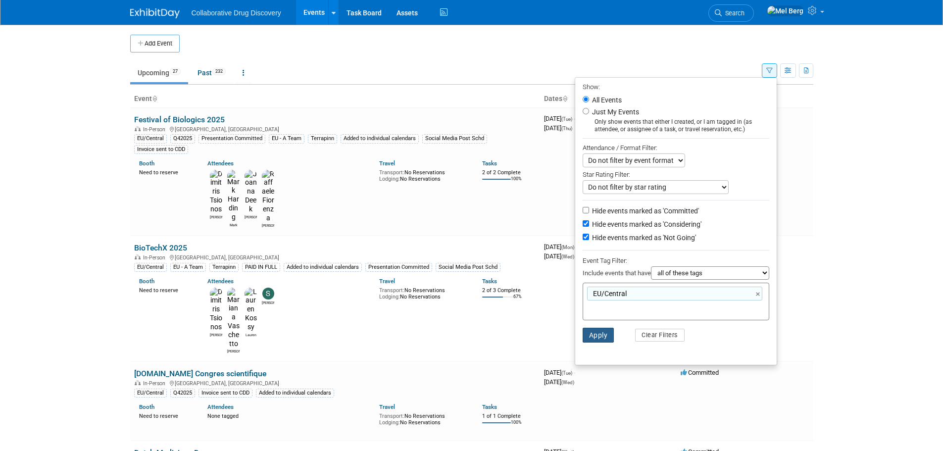
click at [594, 337] on button "Apply" at bounding box center [599, 335] width 32 height 15
